Goal: Task Accomplishment & Management: Manage account settings

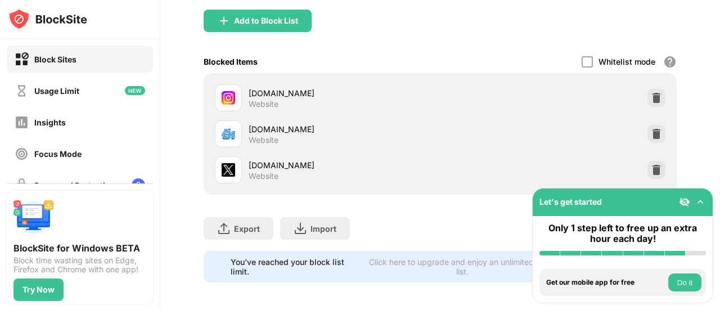
scroll to position [178, 0]
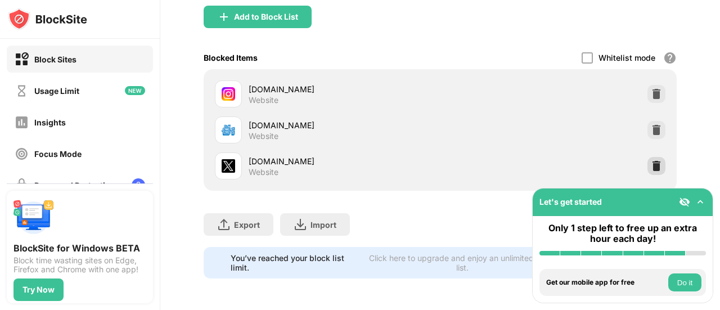
click at [651, 160] on img at bounding box center [656, 165] width 11 height 11
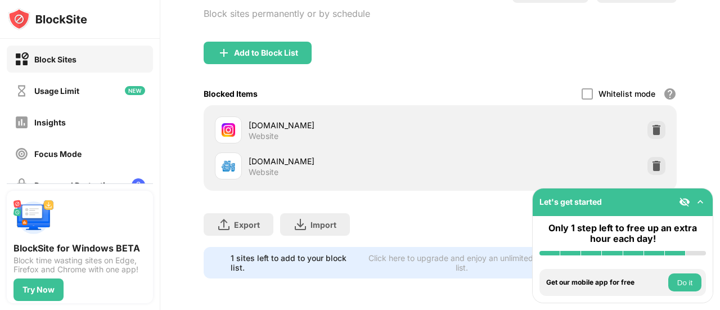
scroll to position [0, 0]
click at [230, 31] on div "Block List Block sites permanently or by schedule" at bounding box center [287, 10] width 167 height 61
click at [235, 42] on div "Add to Block List" at bounding box center [258, 53] width 108 height 23
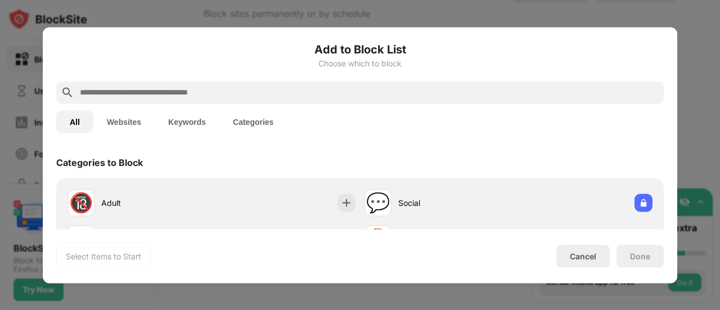
click at [221, 95] on input "text" at bounding box center [369, 93] width 581 height 14
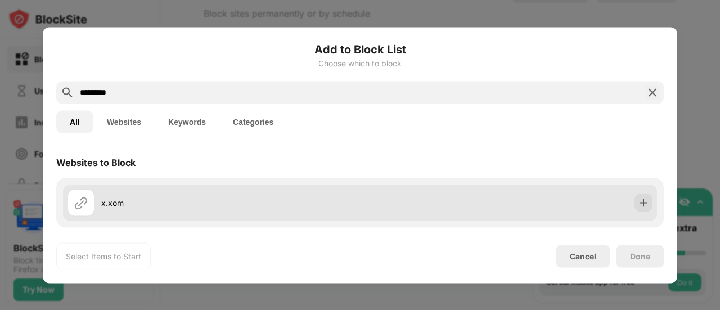
type input "*********"
click at [249, 192] on div "x.xom" at bounding box center [214, 202] width 293 height 27
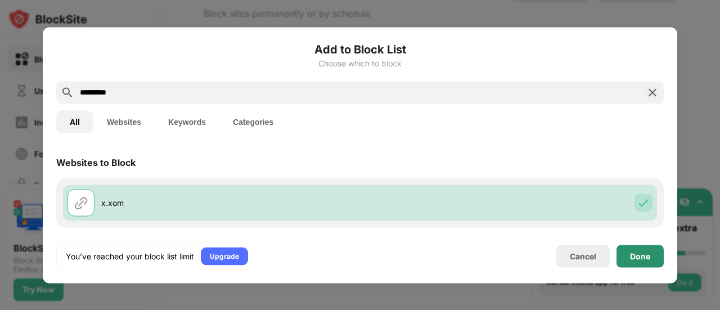
click at [646, 253] on div "Done" at bounding box center [640, 255] width 20 height 9
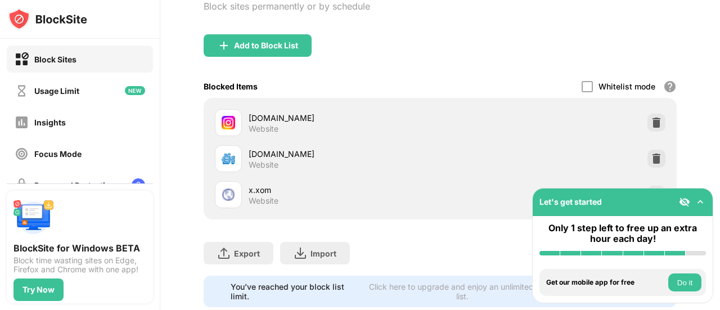
scroll to position [178, 0]
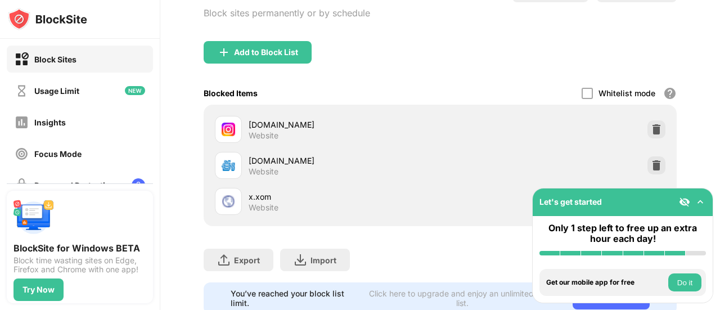
scroll to position [128, 0]
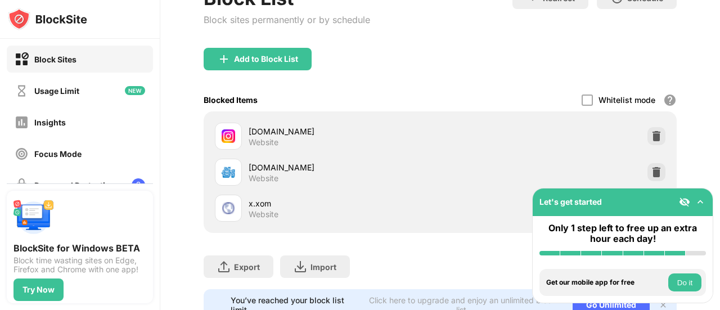
click at [353, 215] on div "x.xom Website" at bounding box center [345, 208] width 192 height 22
click at [279, 206] on div "x.xom" at bounding box center [345, 203] width 192 height 12
click at [474, 249] on div "Export Export Files (for websites items only) Import Import Files (for websites…" at bounding box center [440, 261] width 473 height 56
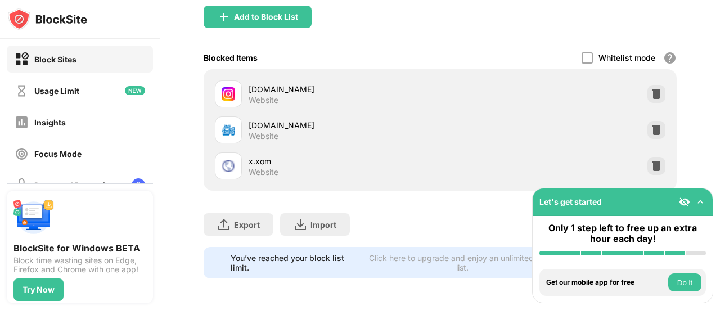
click at [657, 151] on div "x.xom Website" at bounding box center [440, 166] width 460 height 36
click at [651, 160] on img at bounding box center [656, 165] width 11 height 11
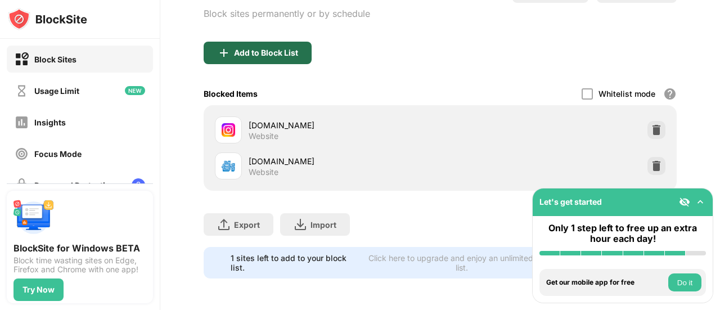
click at [274, 48] on div "Add to Block List" at bounding box center [266, 52] width 64 height 9
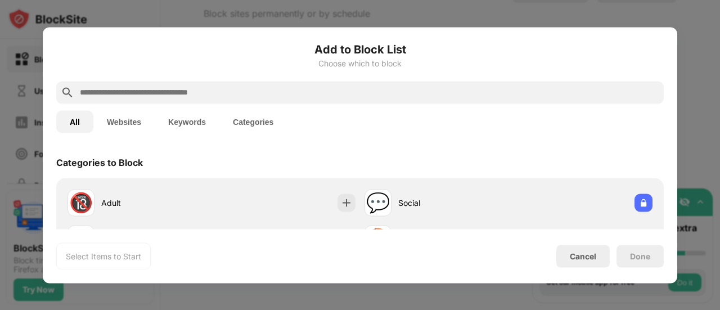
click at [186, 96] on input "text" at bounding box center [369, 93] width 581 height 14
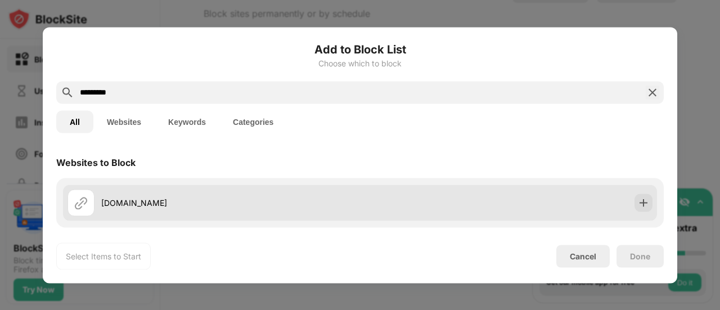
type input "*********"
click at [198, 197] on div "[DOMAIN_NAME]" at bounding box center [230, 203] width 259 height 12
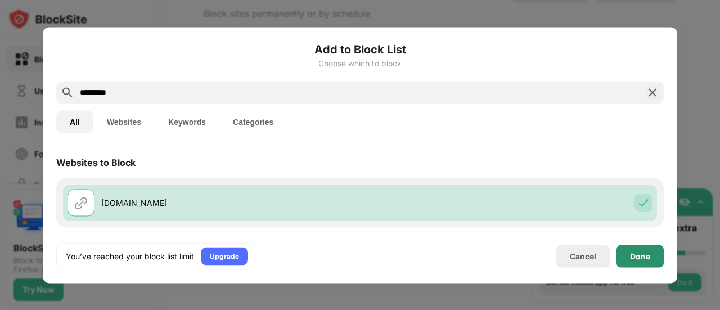
click at [635, 254] on div "Done" at bounding box center [640, 255] width 20 height 9
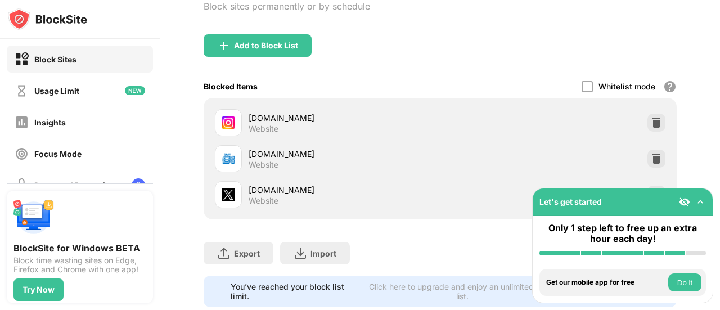
scroll to position [178, 0]
